Goal: Information Seeking & Learning: Learn about a topic

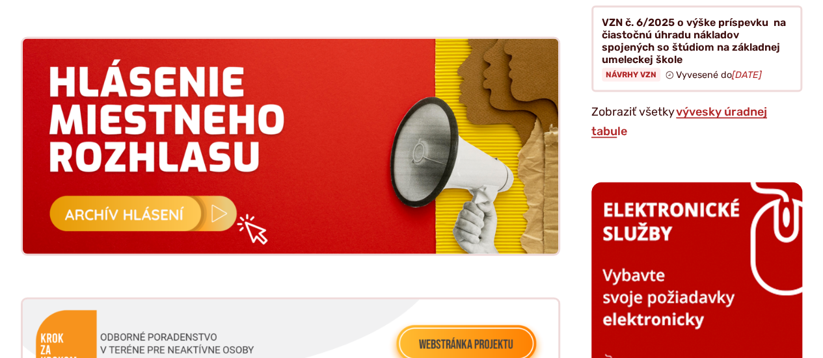
scroll to position [1301, 0]
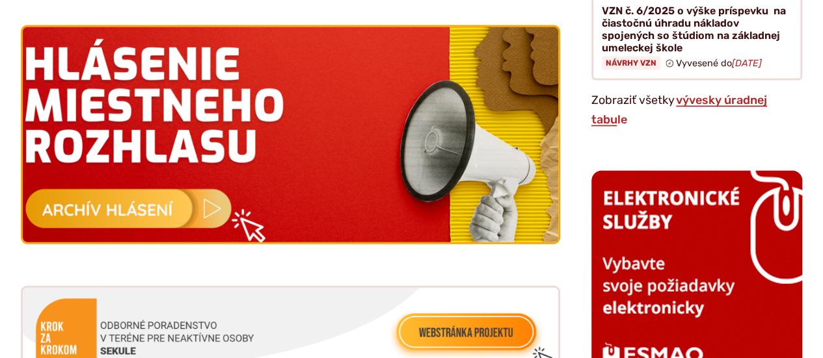
click at [133, 189] on img at bounding box center [290, 135] width 589 height 237
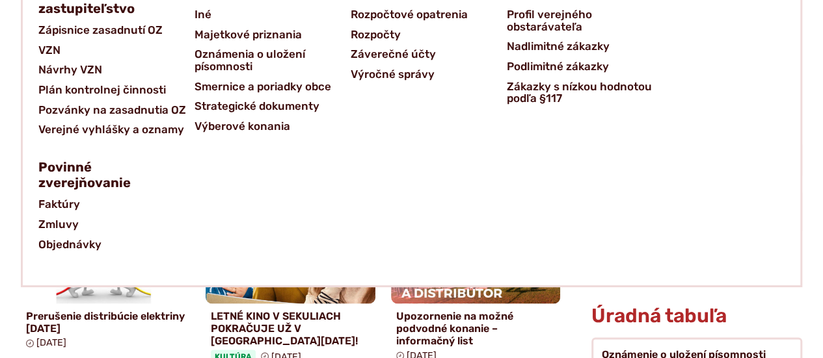
scroll to position [847, 0]
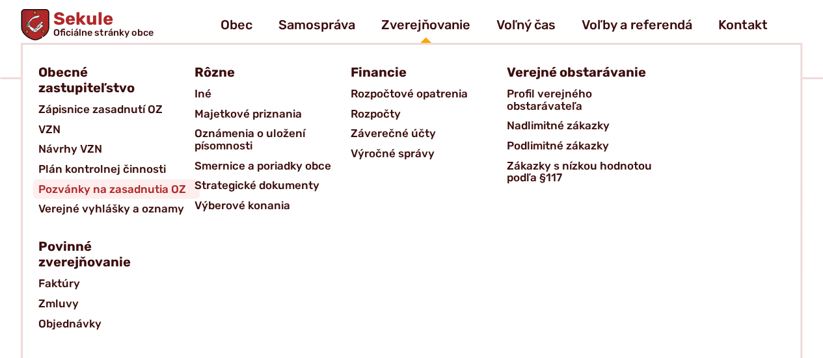
click at [98, 191] on span "Pozvánky na zasadnutia OZ" at bounding box center [112, 190] width 148 height 20
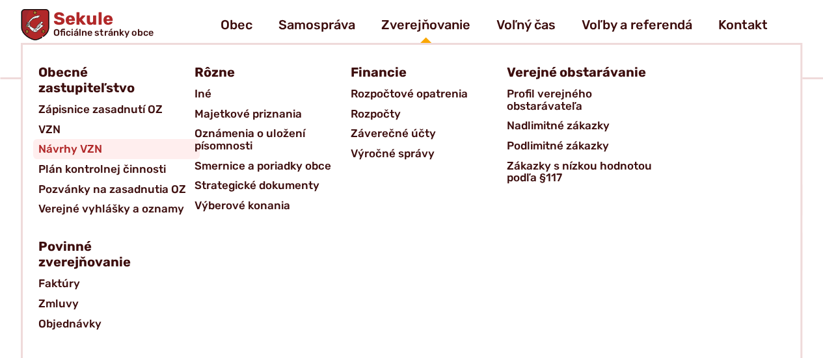
click at [77, 142] on span "Návrhy VZN" at bounding box center [70, 149] width 64 height 20
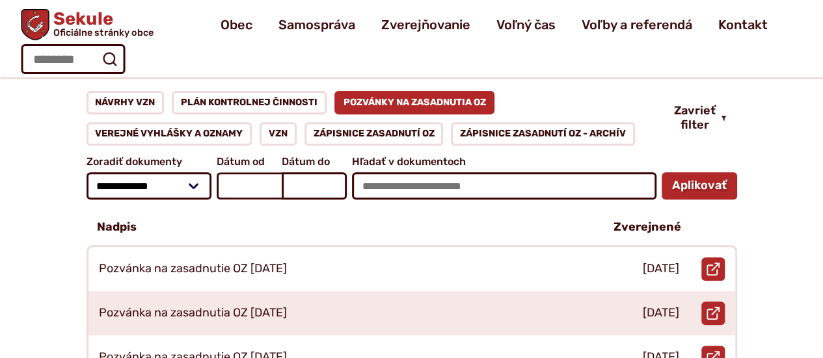
scroll to position [130, 0]
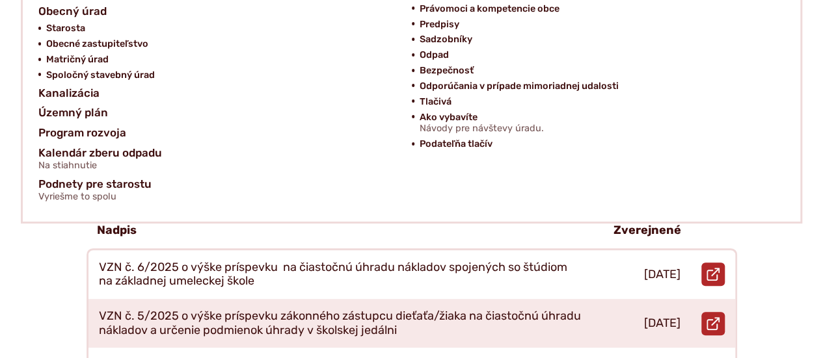
scroll to position [195, 0]
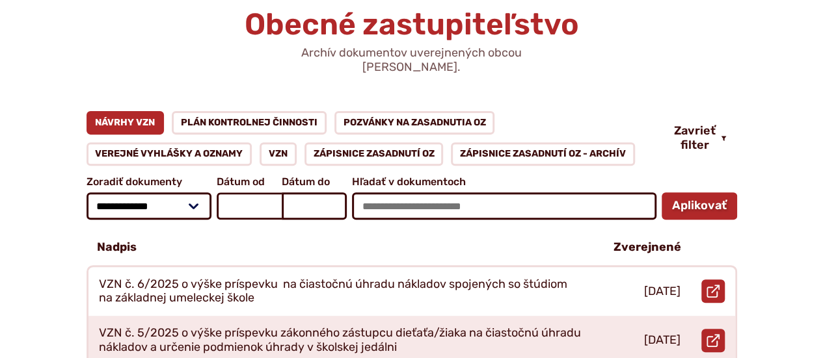
scroll to position [195, 0]
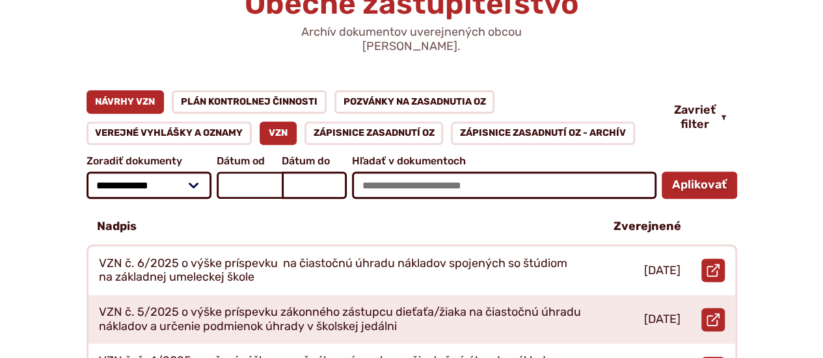
click at [263, 126] on link "VZN" at bounding box center [278, 133] width 37 height 23
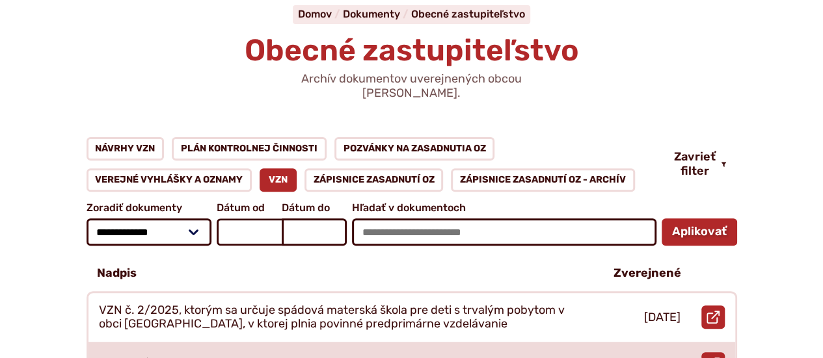
scroll to position [195, 0]
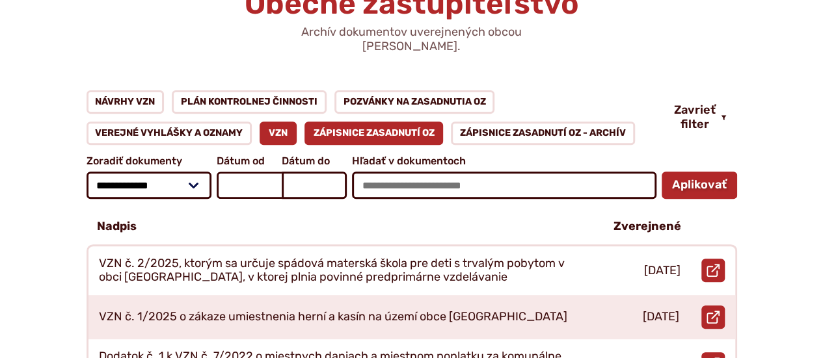
click at [395, 122] on link "Zápisnice zasadnutí OZ" at bounding box center [373, 133] width 139 height 23
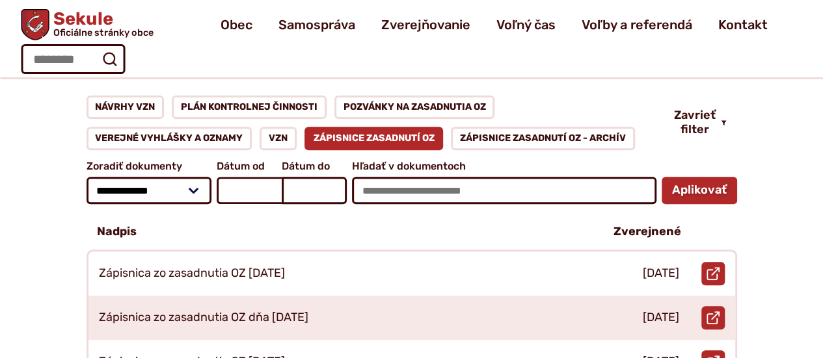
scroll to position [130, 0]
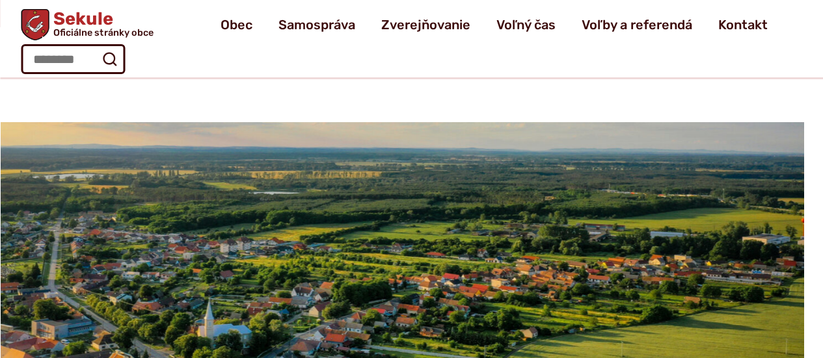
scroll to position [847, 0]
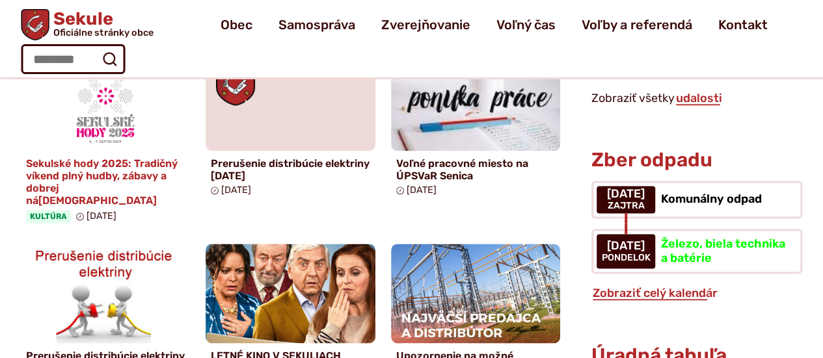
click at [79, 175] on h4 "Sekulské hody 2025: Tradičný víkend plný hudby, zábavy a dobrej ná[DEMOGRAPHIC_…" at bounding box center [105, 182] width 159 height 50
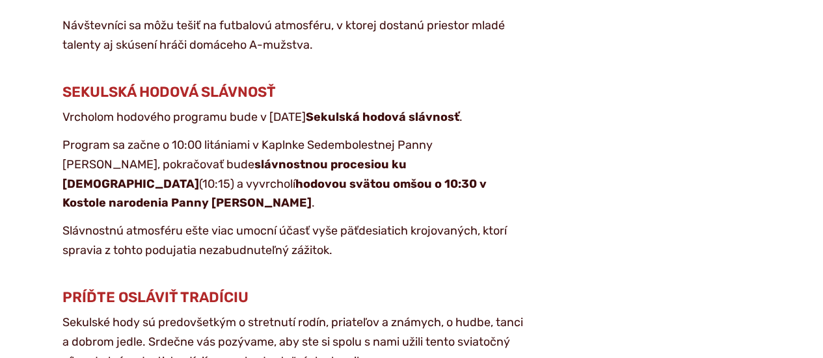
scroll to position [2992, 0]
